Goal: Navigation & Orientation: Find specific page/section

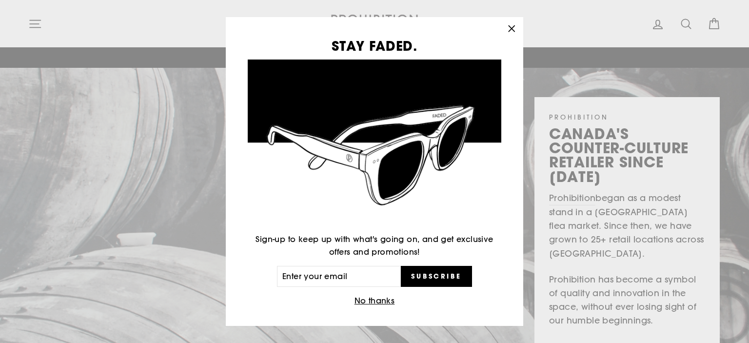
click at [511, 25] on icon "button" at bounding box center [512, 29] width 14 height 14
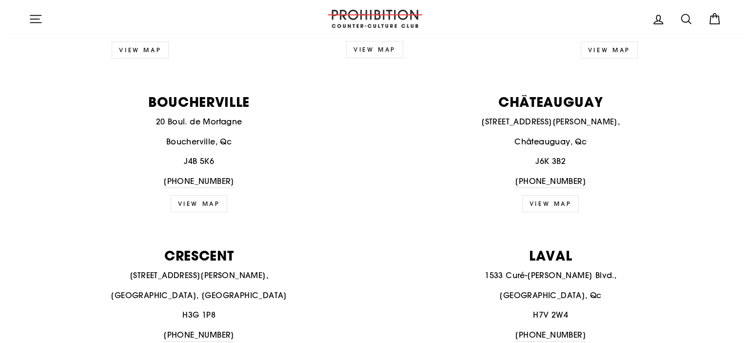
scroll to position [522, 0]
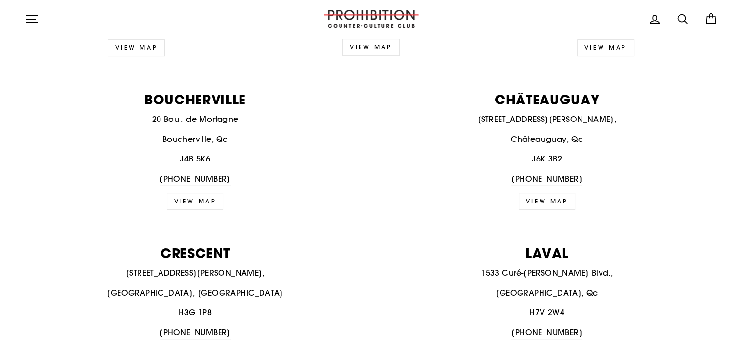
click at [25, 20] on icon "button" at bounding box center [32, 19] width 14 height 14
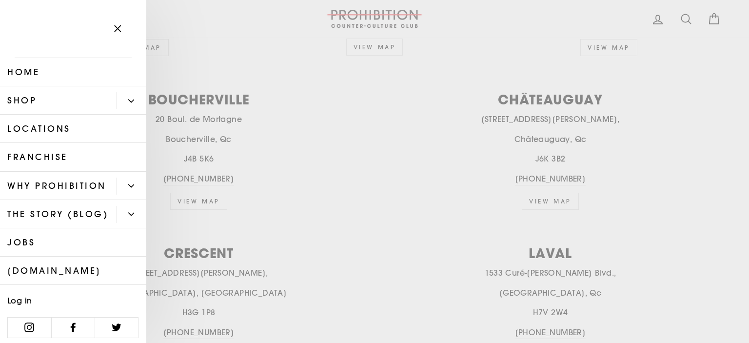
click at [128, 99] on icon "Primary" at bounding box center [131, 101] width 6 height 6
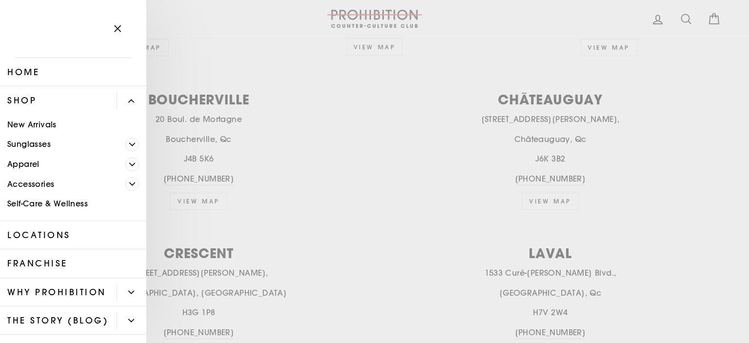
click at [129, 183] on icon "Primary" at bounding box center [132, 184] width 6 height 6
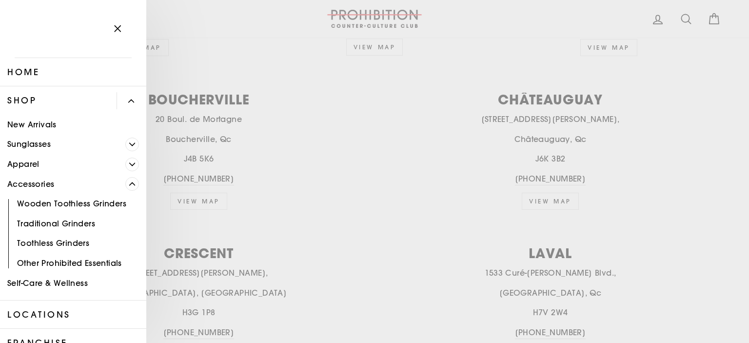
click at [129, 183] on icon "Primary" at bounding box center [132, 184] width 6 height 6
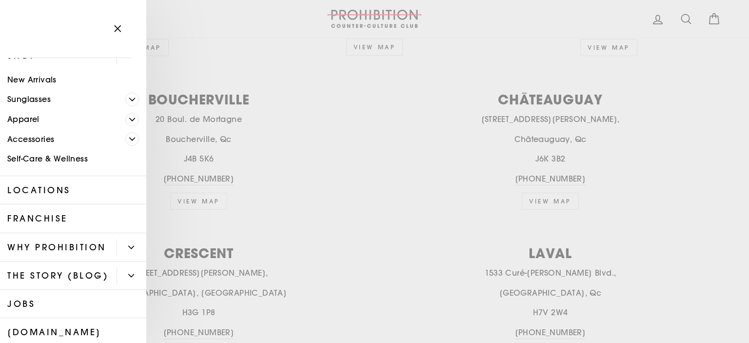
scroll to position [12, 0]
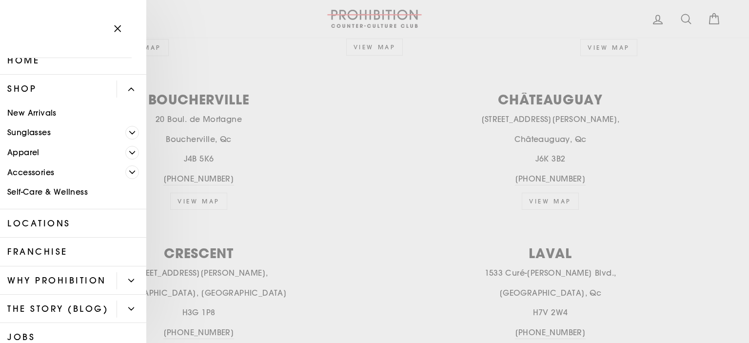
click at [129, 174] on icon "Primary" at bounding box center [132, 172] width 6 height 6
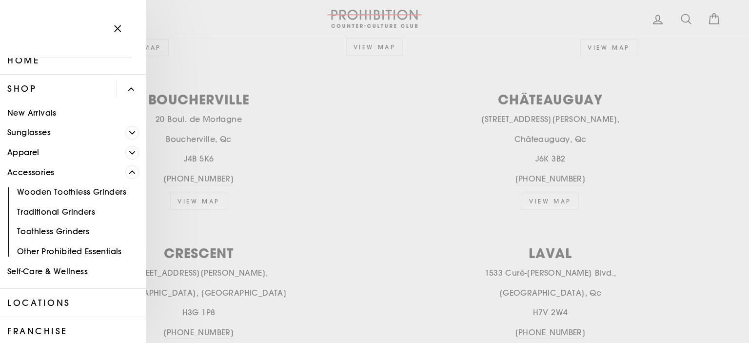
click at [43, 252] on link "Other Prohibited Essentials" at bounding box center [73, 251] width 146 height 20
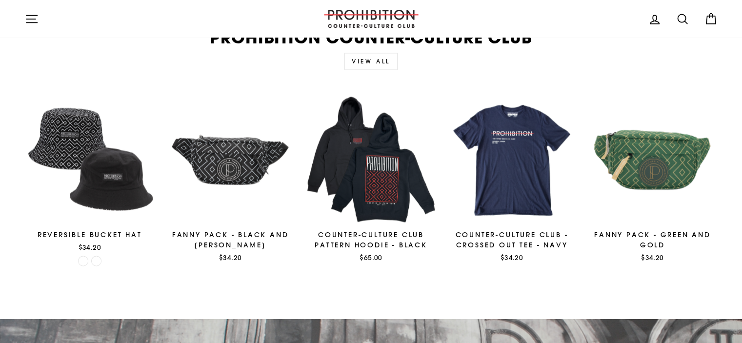
scroll to position [1730, 0]
